Goal: Transaction & Acquisition: Purchase product/service

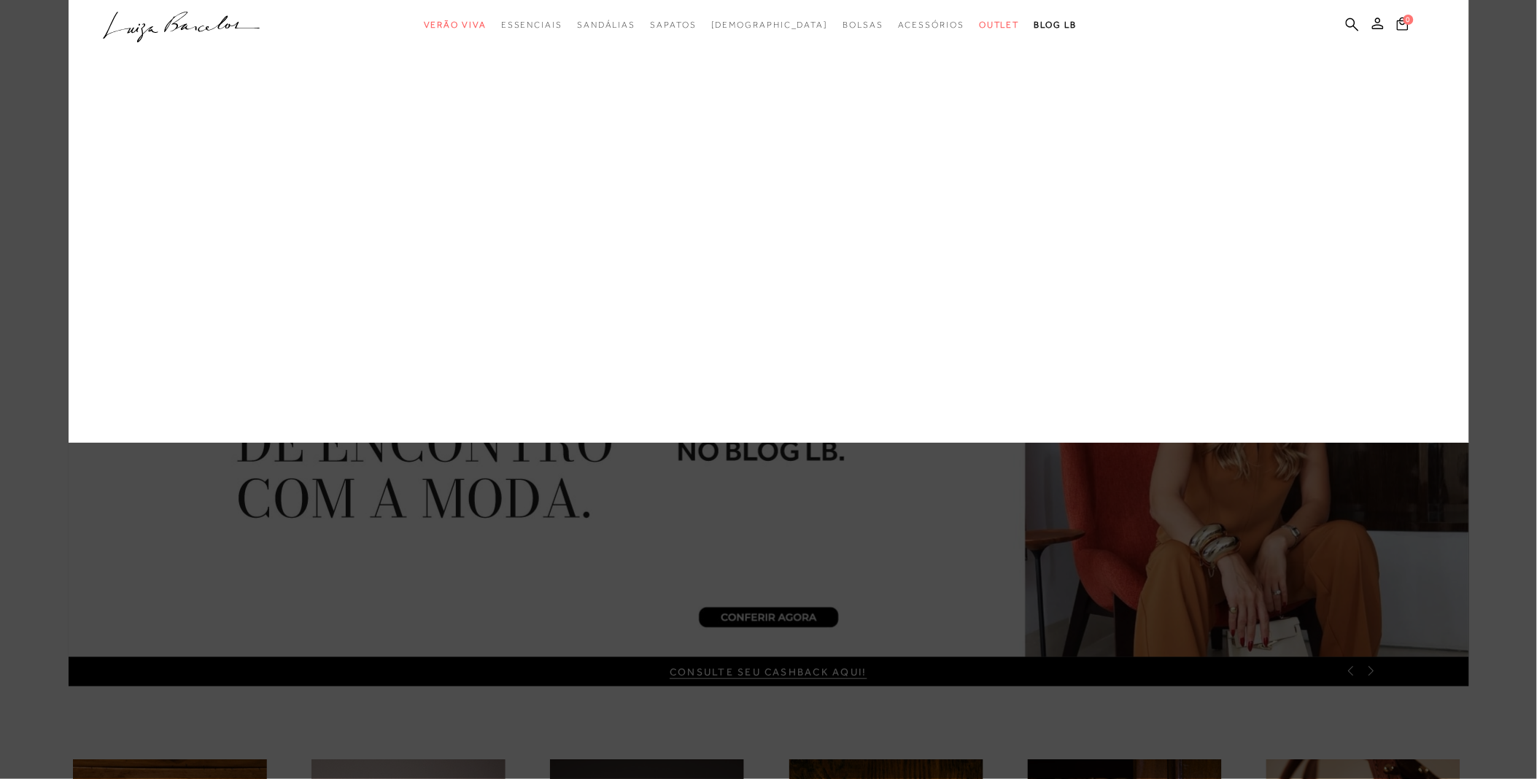
click at [0, 0] on link "Sapatilha" at bounding box center [0, 0] width 0 height 0
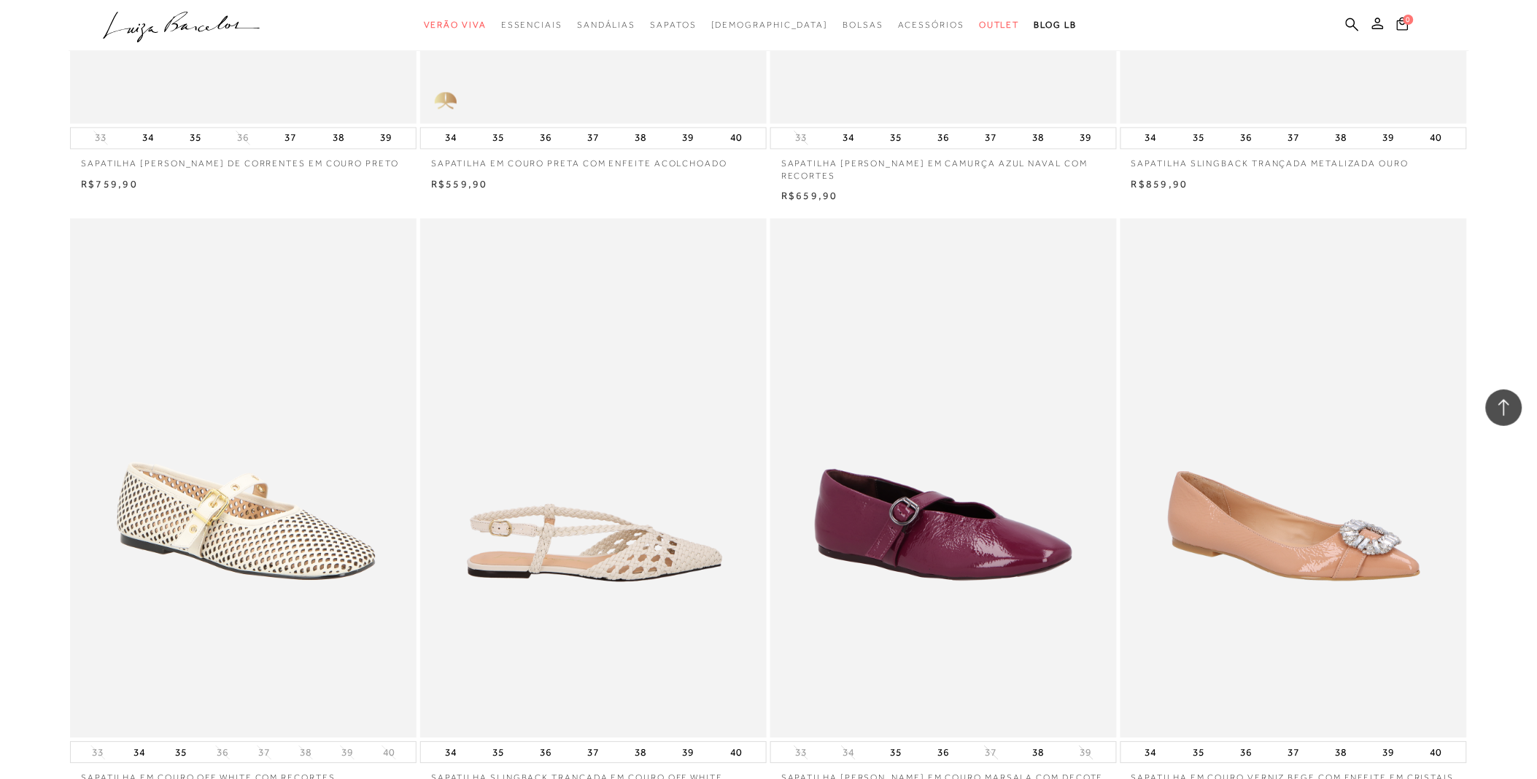
scroll to position [3241, 0]
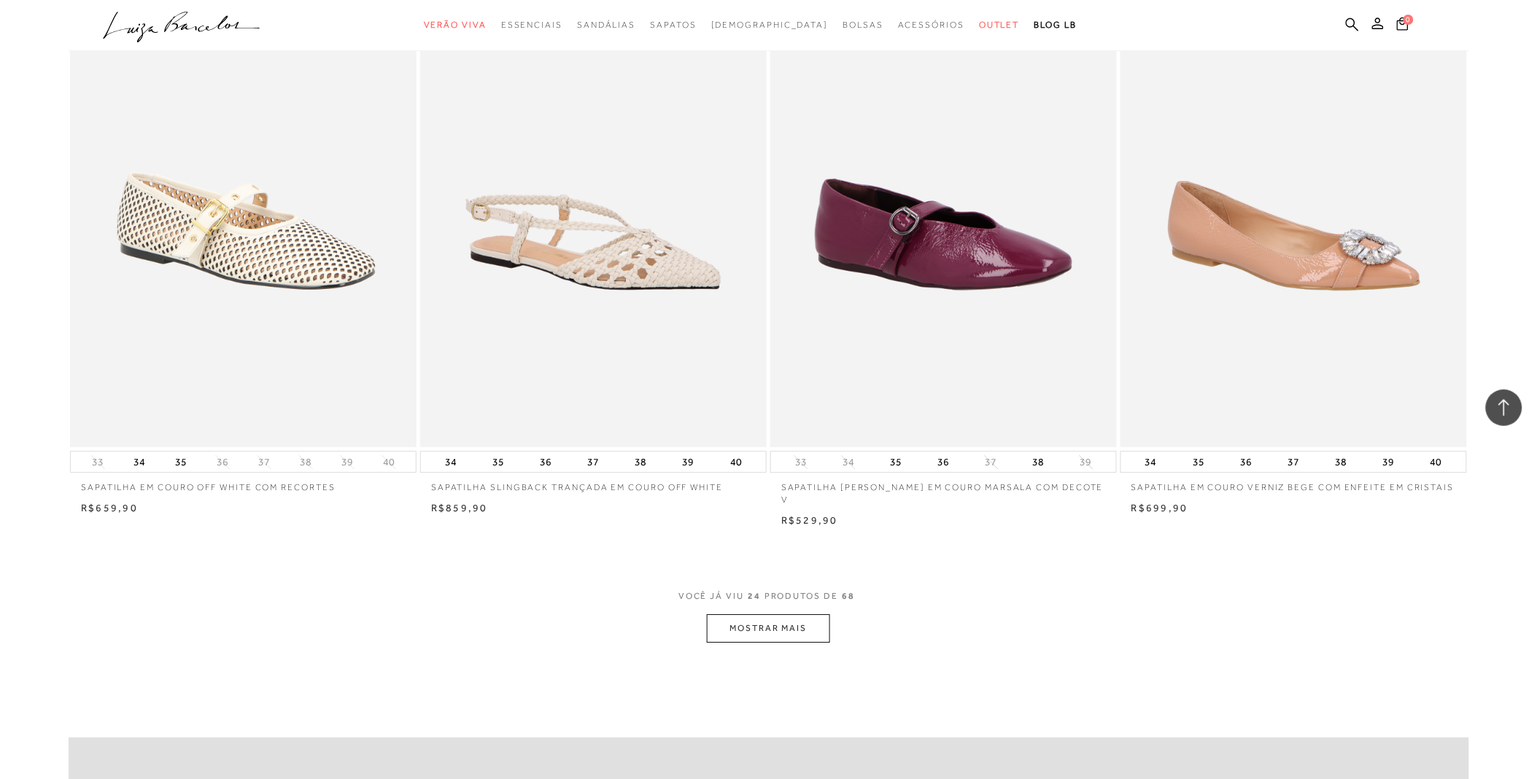
click at [770, 614] on button "MOSTRAR MAIS" at bounding box center [768, 628] width 123 height 28
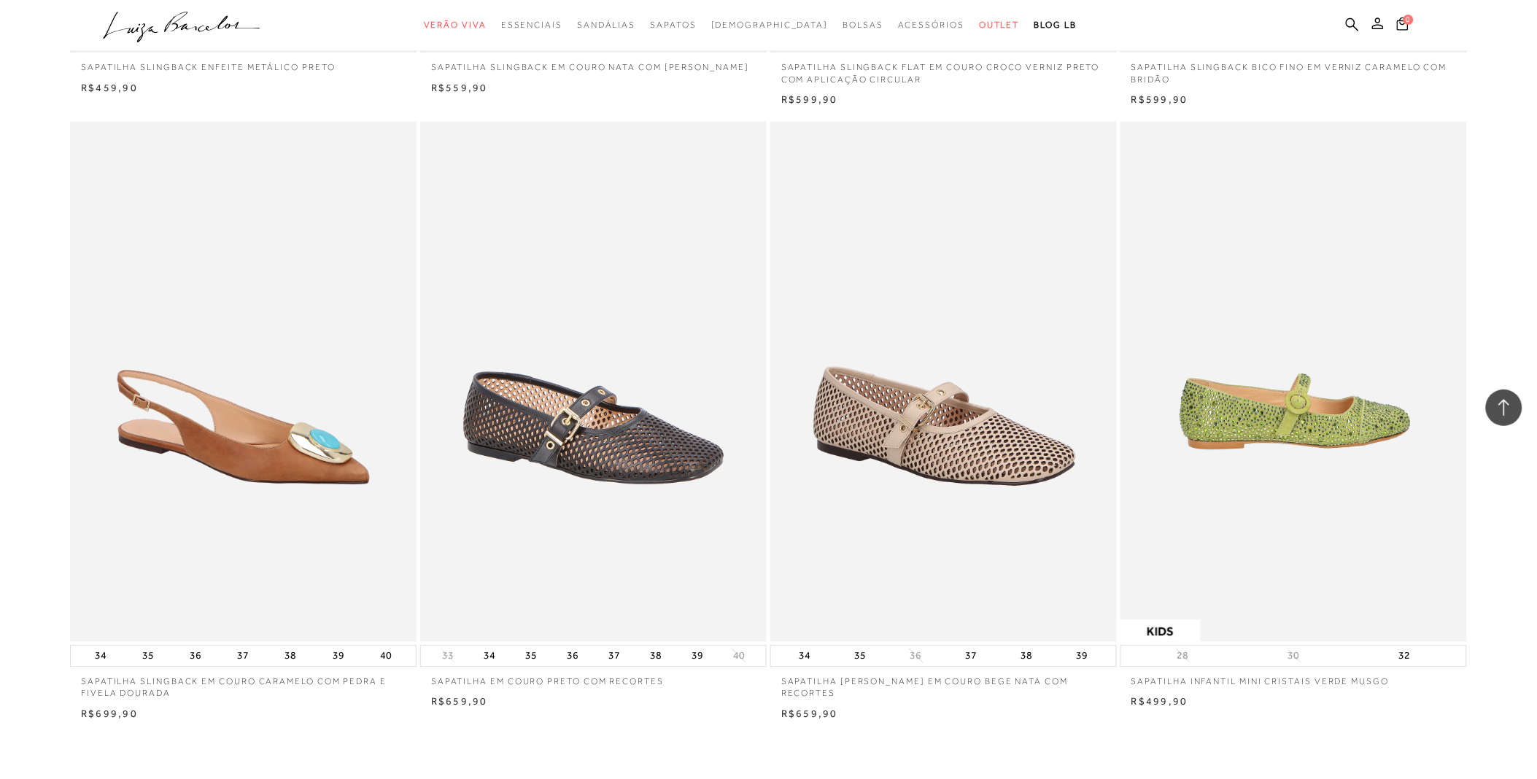
scroll to position [6726, 0]
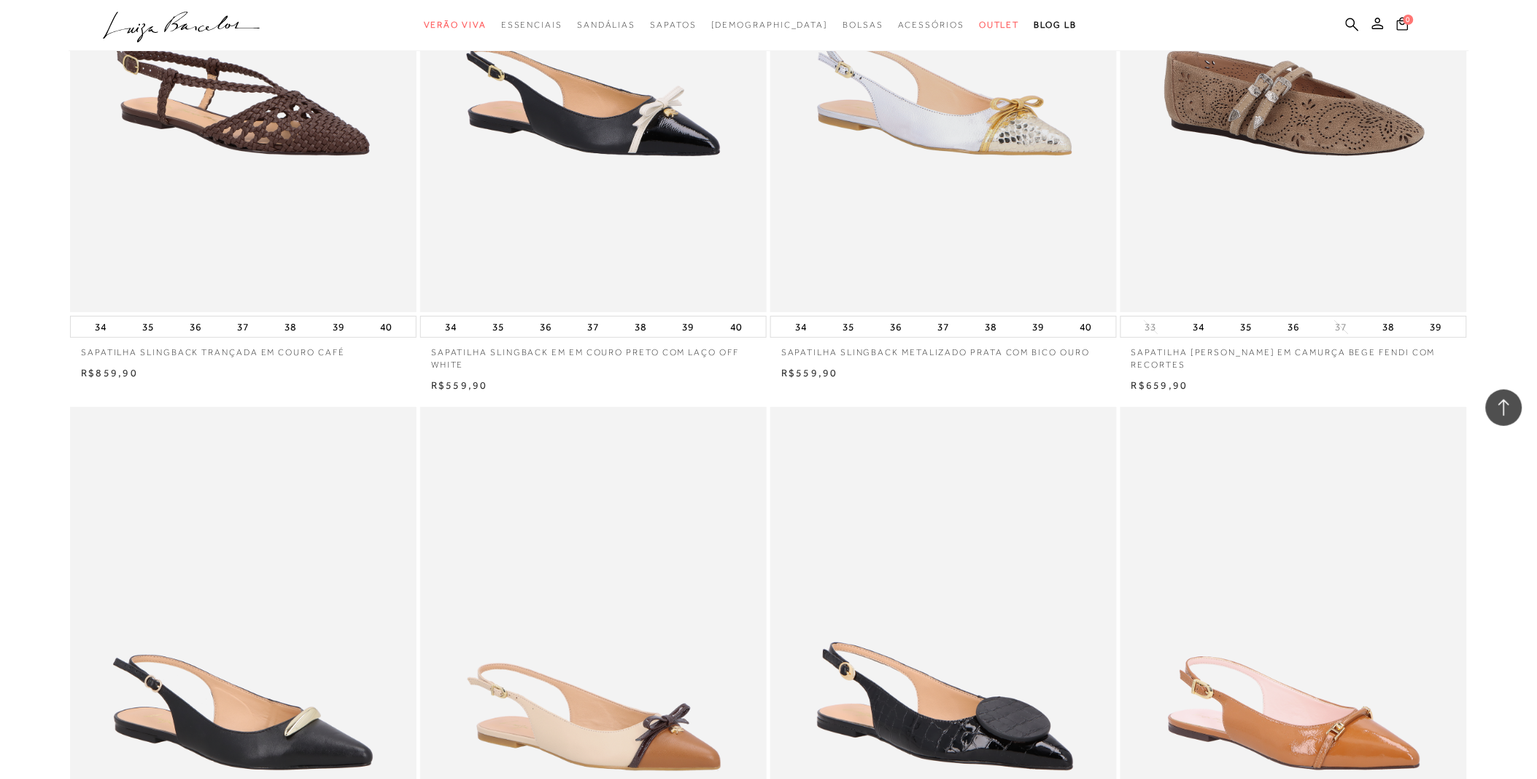
click at [1508, 392] on div at bounding box center [1504, 407] width 36 height 36
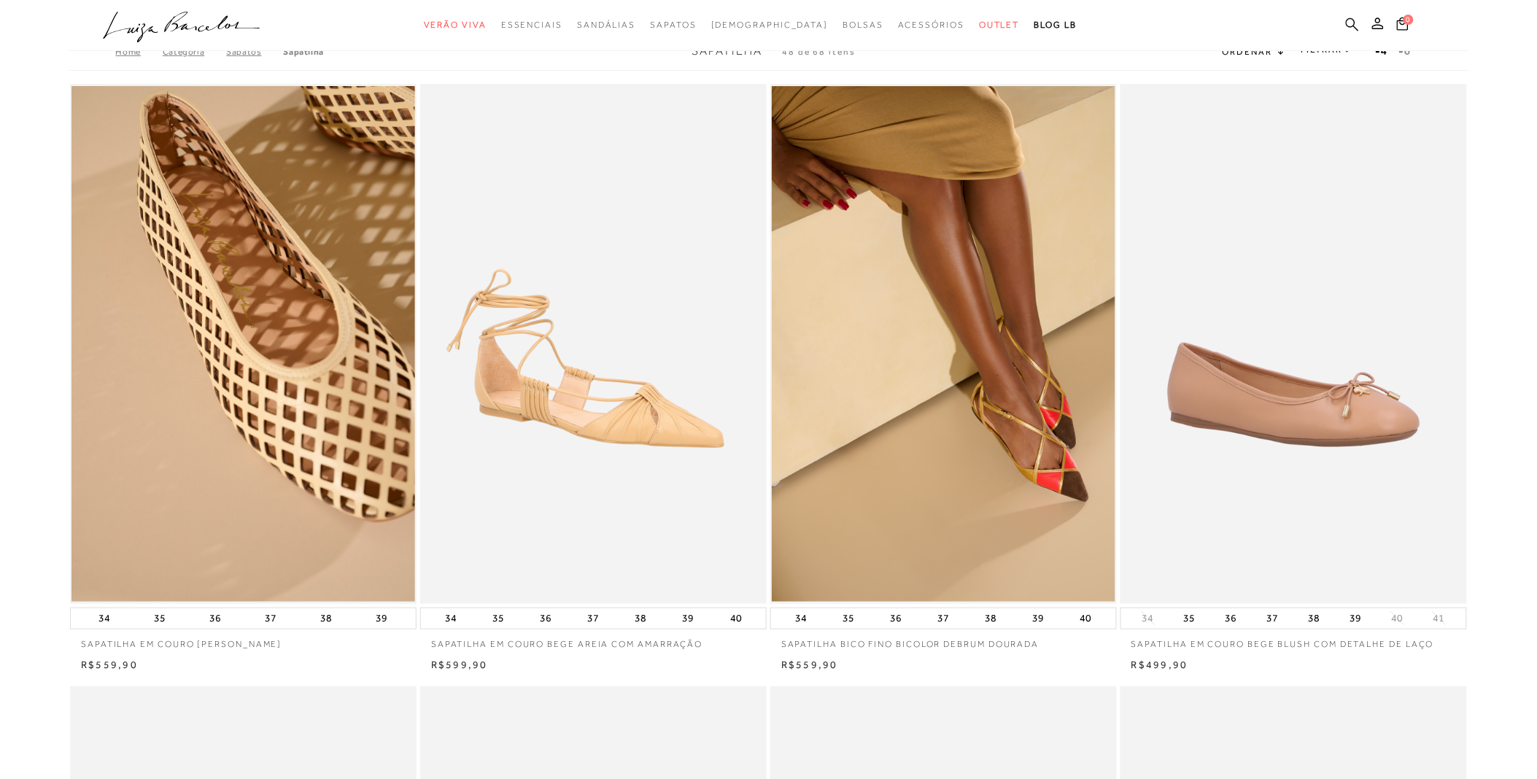
scroll to position [0, 0]
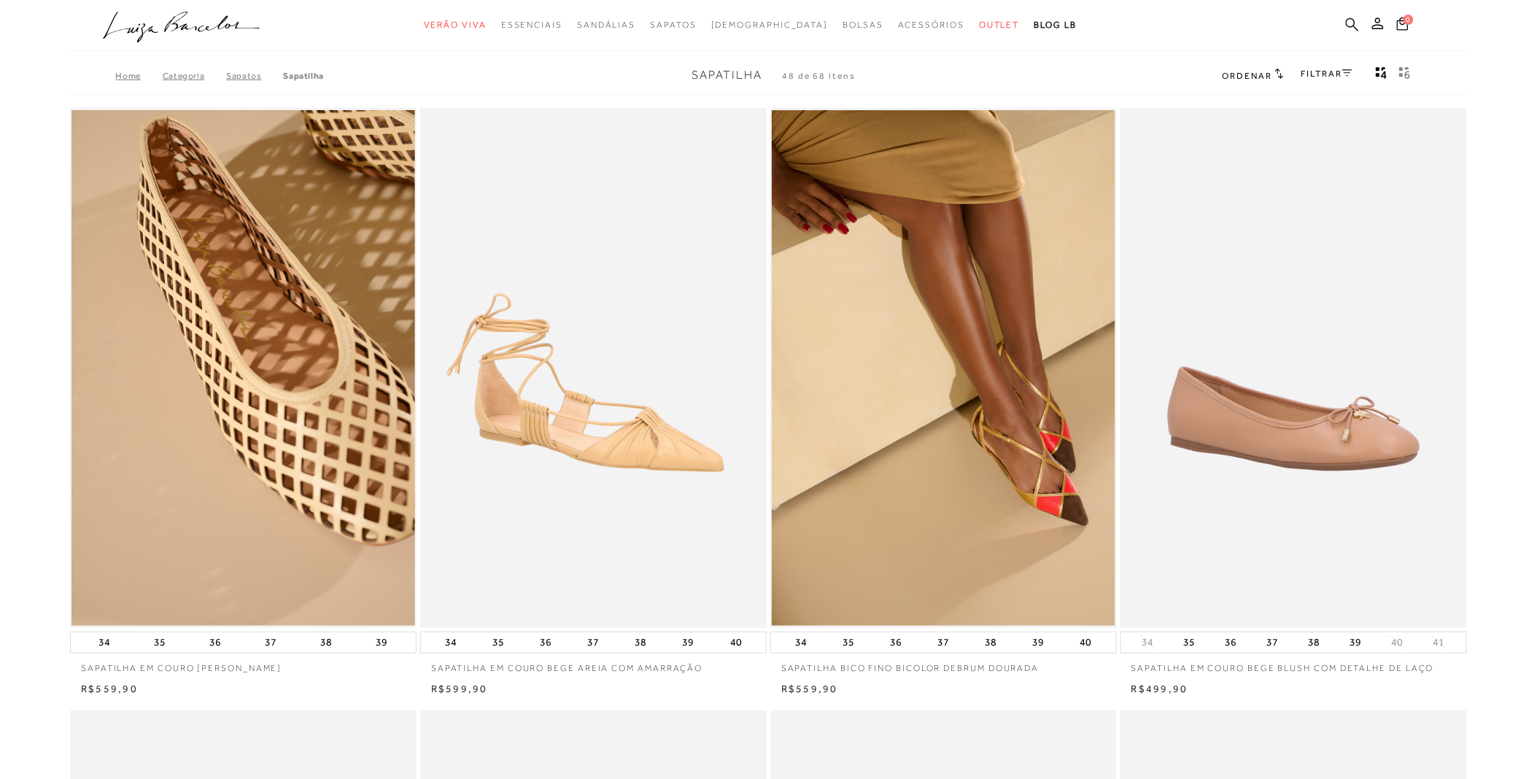
click at [1351, 23] on icon at bounding box center [1352, 25] width 13 height 14
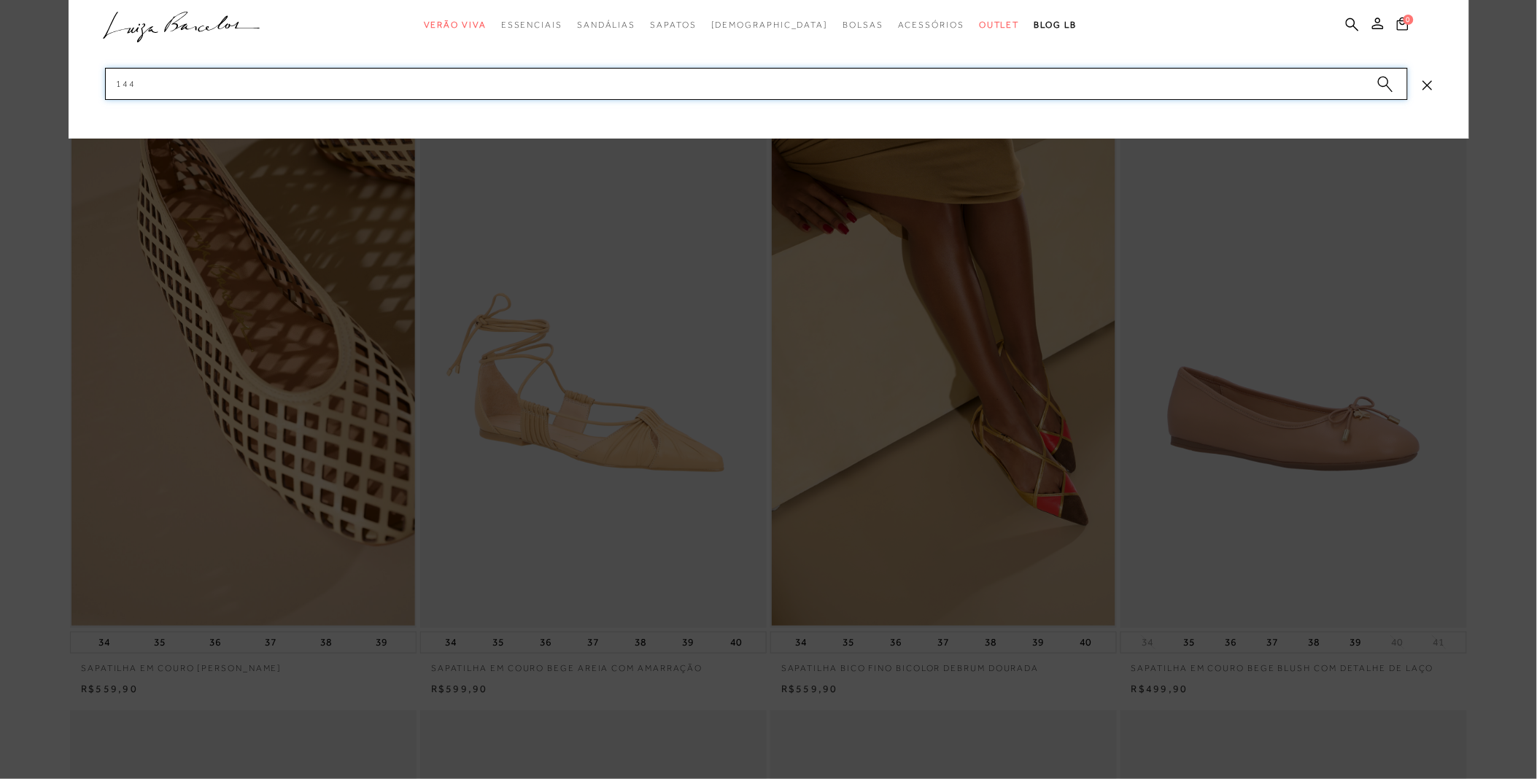
type input "1443"
